Goal: Task Accomplishment & Management: Manage account settings

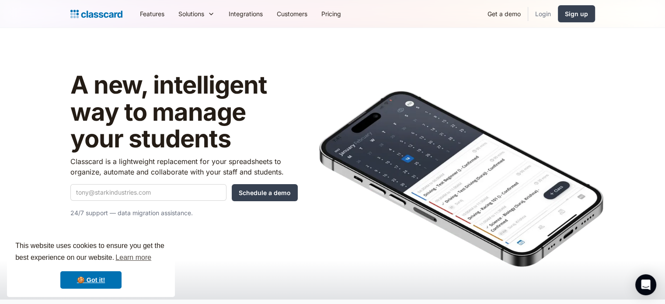
click at [544, 14] on link "Login" at bounding box center [543, 14] width 30 height 20
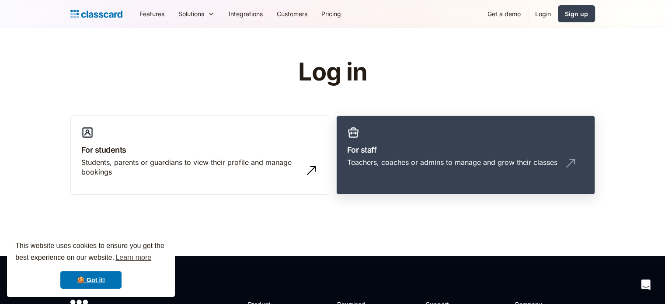
click at [464, 164] on div "Teachers, coaches or admins to manage and grow their classes" at bounding box center [452, 162] width 210 height 10
